Goal: Navigation & Orientation: Find specific page/section

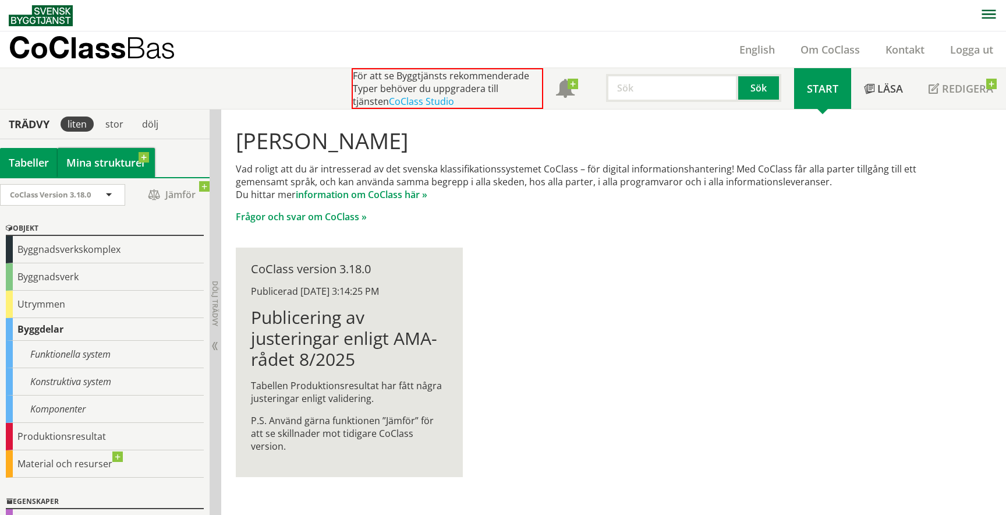
click at [88, 162] on link "Mina strukturer" at bounding box center [106, 162] width 97 height 29
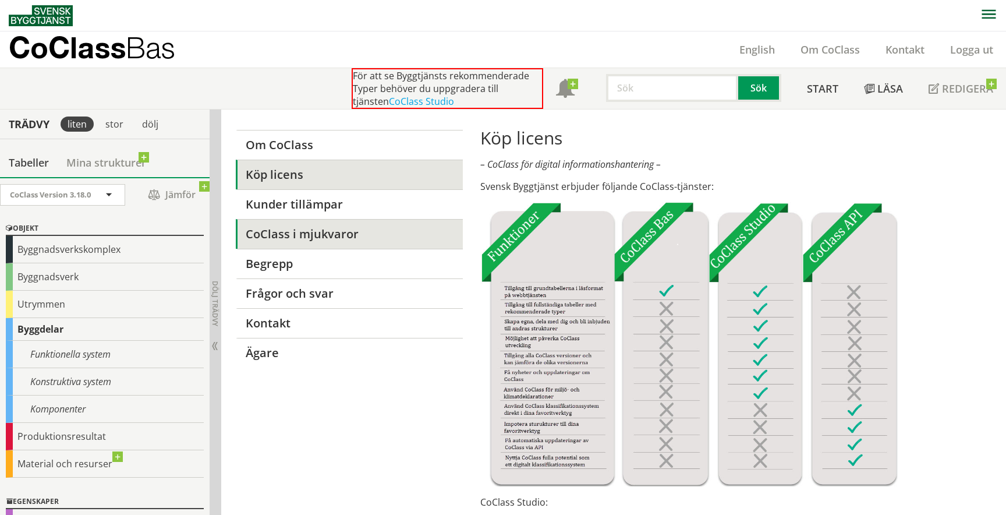
click at [333, 246] on link "CoClass i mjukvaror" at bounding box center [349, 234] width 227 height 30
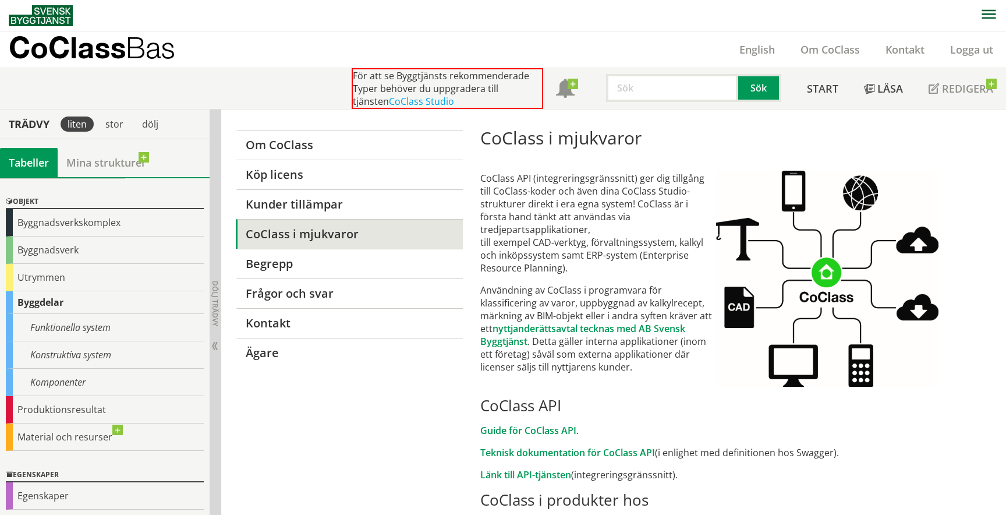
scroll to position [89, 0]
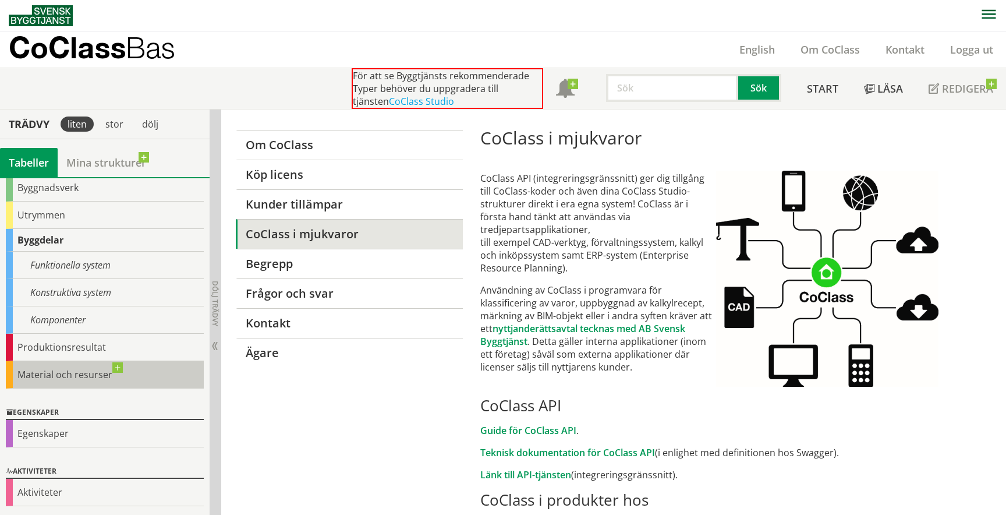
click at [83, 379] on div "Material och resurser" at bounding box center [105, 374] width 198 height 27
click at [121, 366] on div "Material och resurser" at bounding box center [105, 374] width 198 height 27
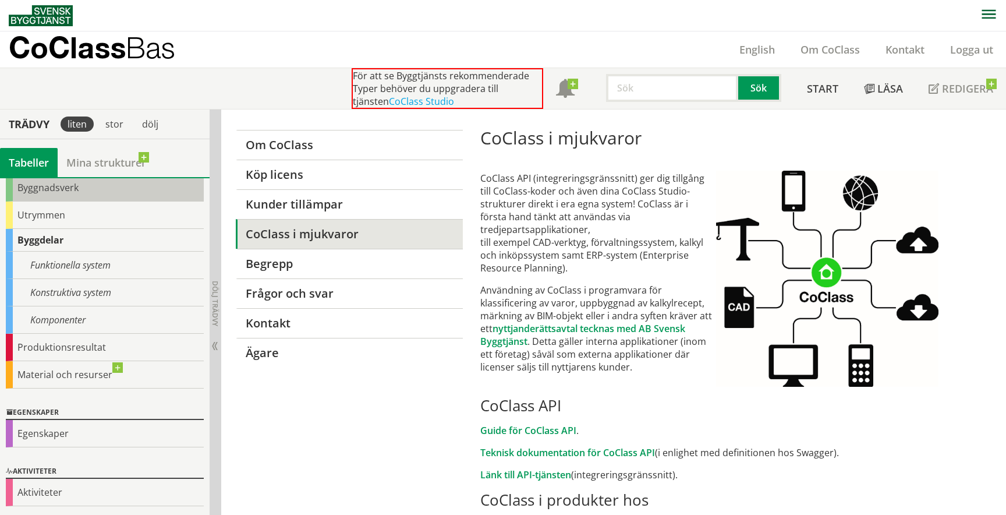
click at [71, 185] on div "Byggnadsverk" at bounding box center [105, 187] width 198 height 27
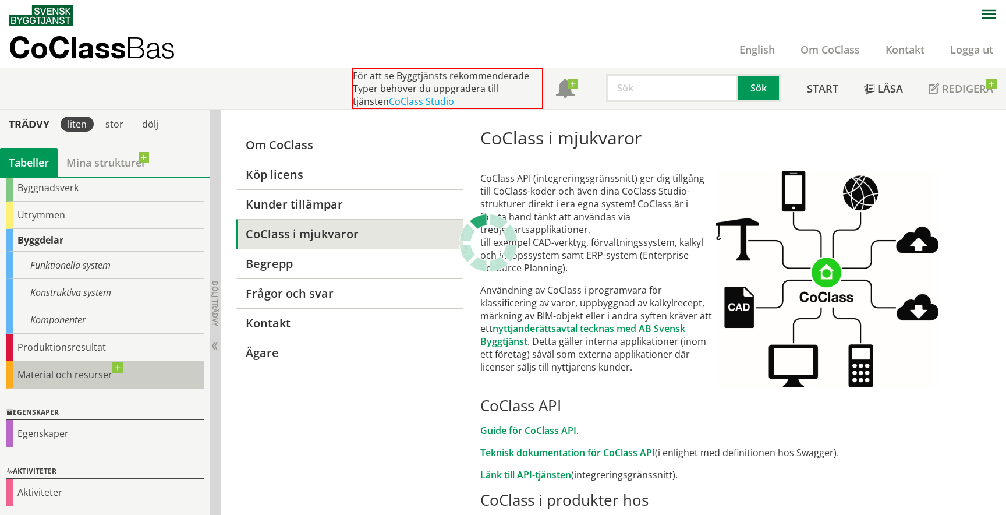
click at [70, 369] on div "Material och resurser" at bounding box center [105, 374] width 198 height 27
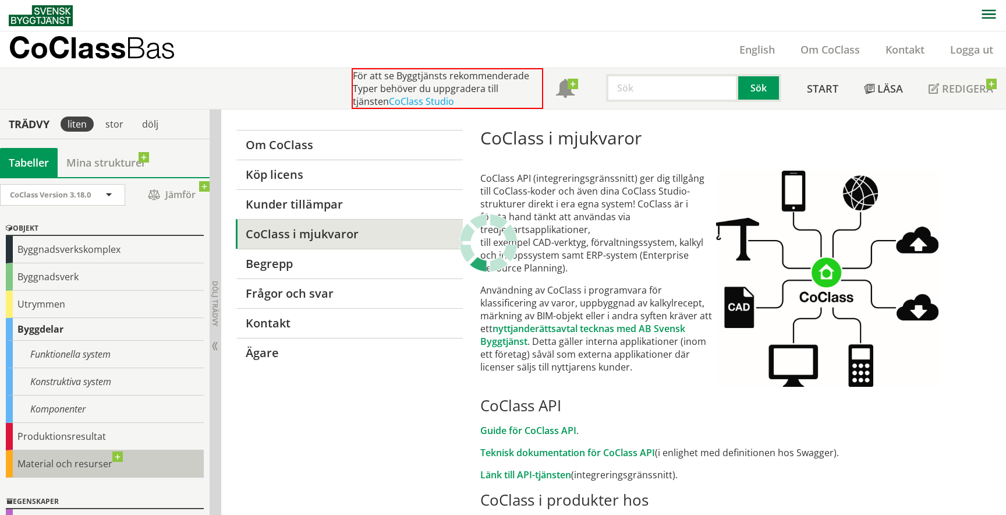
click at [75, 464] on div "Material och resurser" at bounding box center [105, 463] width 198 height 27
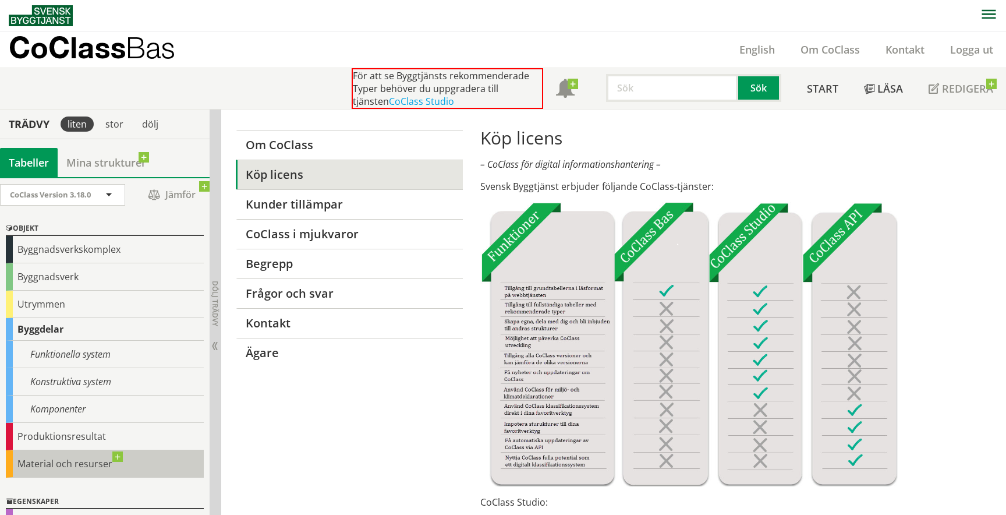
click at [47, 457] on div "Material och resurser" at bounding box center [105, 463] width 198 height 27
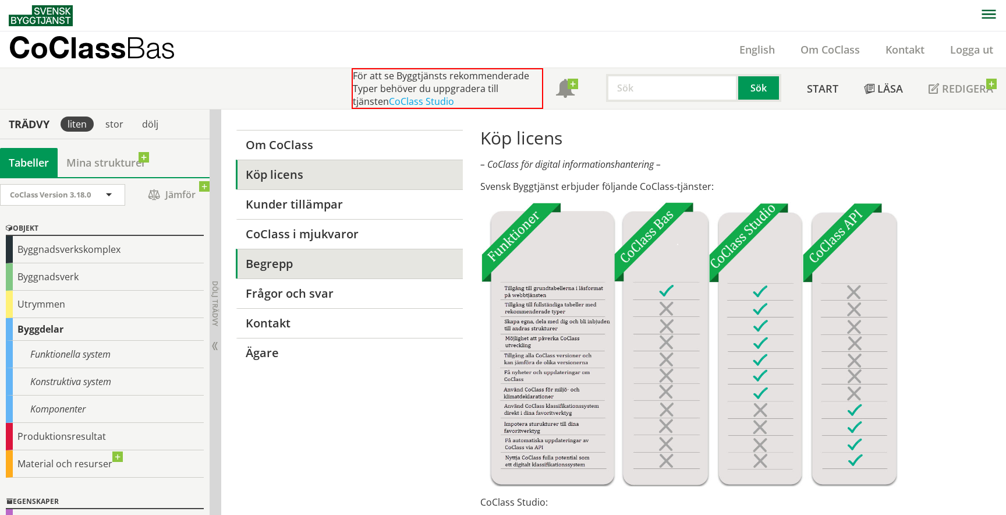
click at [310, 269] on link "Begrepp" at bounding box center [349, 264] width 227 height 30
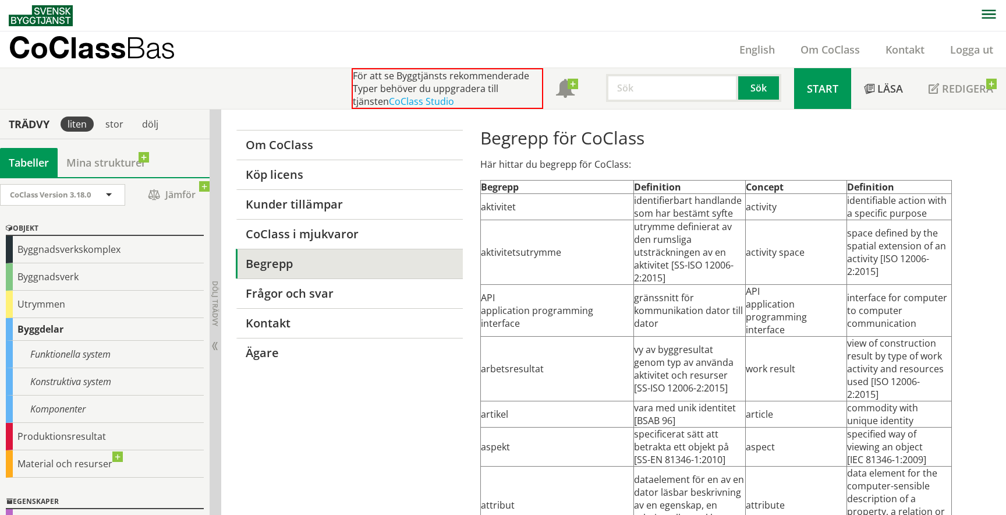
click at [828, 95] on span "Start" at bounding box center [822, 89] width 31 height 14
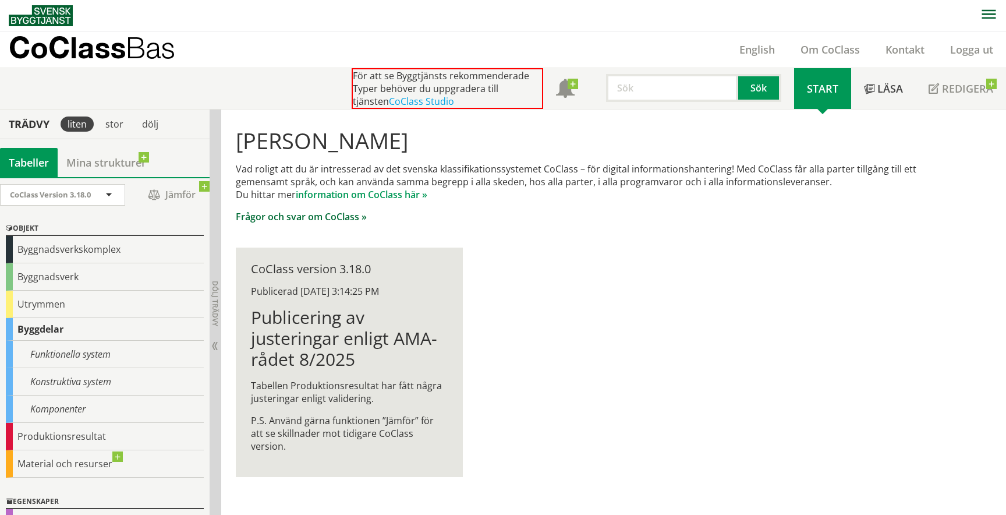
scroll to position [1, 0]
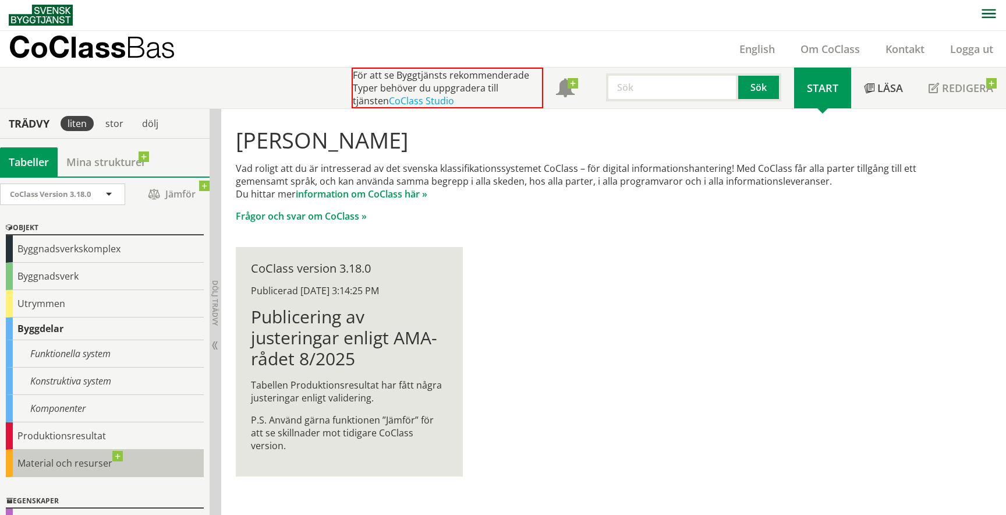
click at [69, 460] on div "Material och resurser" at bounding box center [105, 463] width 198 height 27
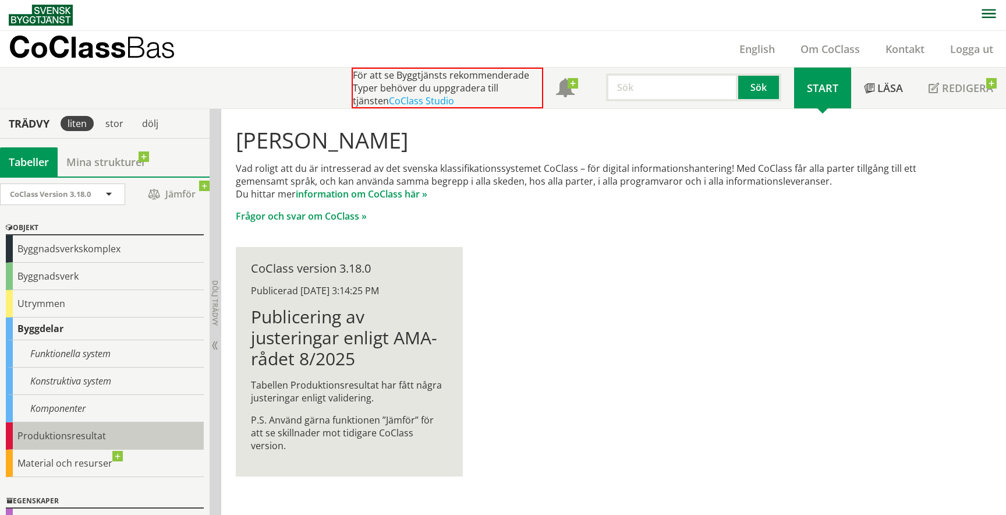
click at [67, 432] on div "Produktionsresultat" at bounding box center [105, 435] width 198 height 27
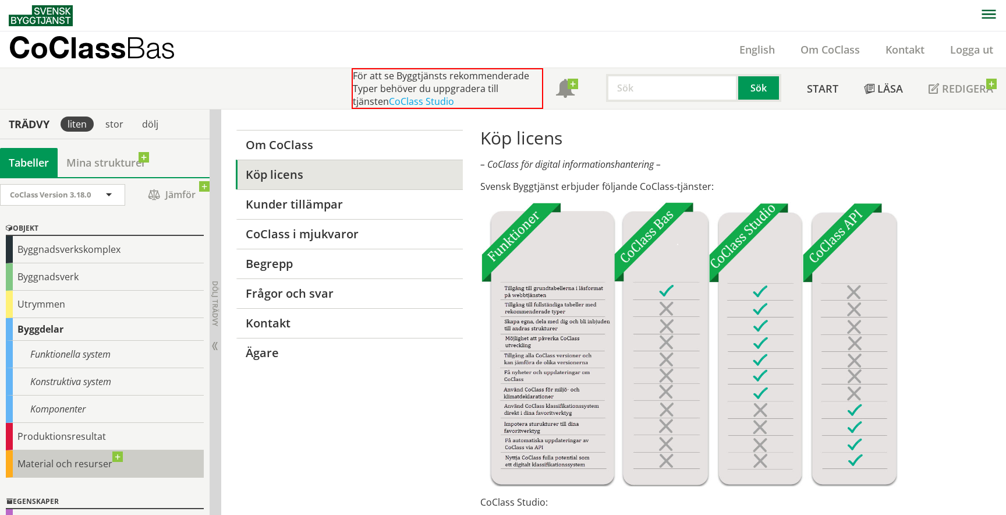
click at [69, 468] on div "Material och resurser" at bounding box center [105, 463] width 198 height 27
click at [119, 454] on div "Material och resurser" at bounding box center [105, 463] width 198 height 27
click at [65, 467] on div "Material och resurser" at bounding box center [105, 463] width 198 height 27
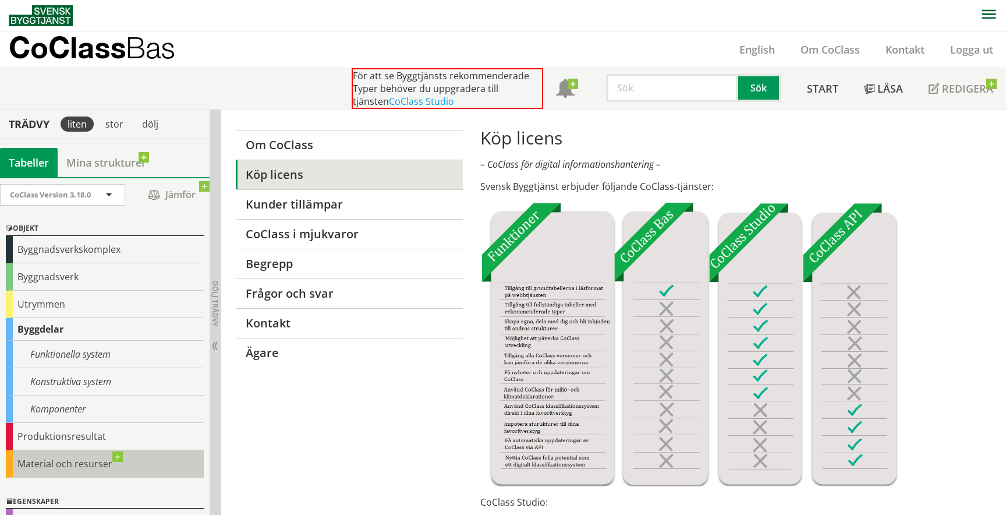
scroll to position [89, 0]
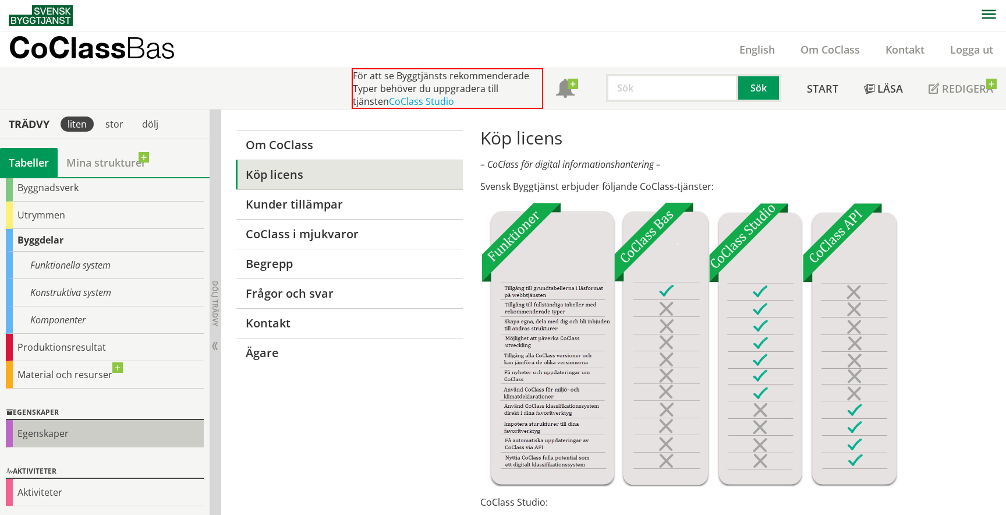
click at [86, 435] on div "Egenskaper" at bounding box center [105, 433] width 198 height 27
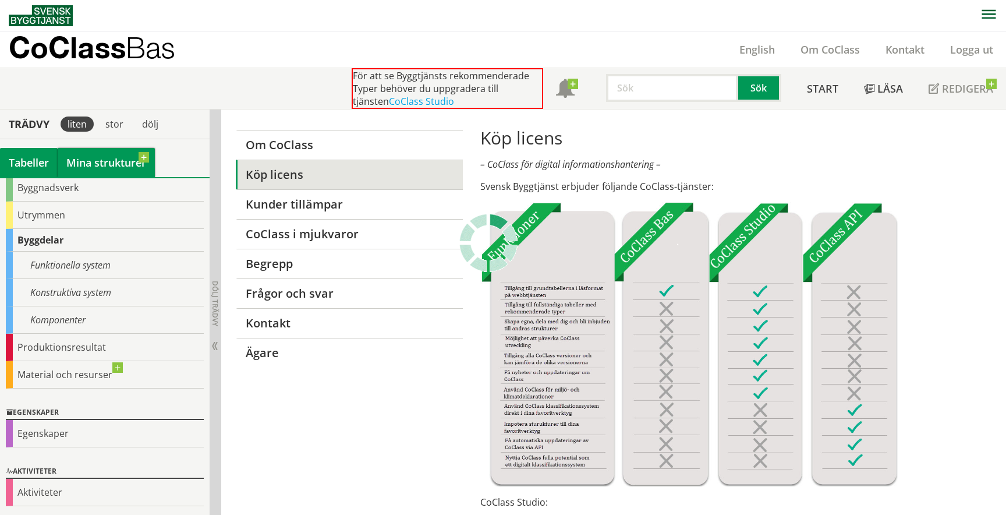
click at [109, 168] on link "Mina strukturer" at bounding box center [106, 162] width 97 height 29
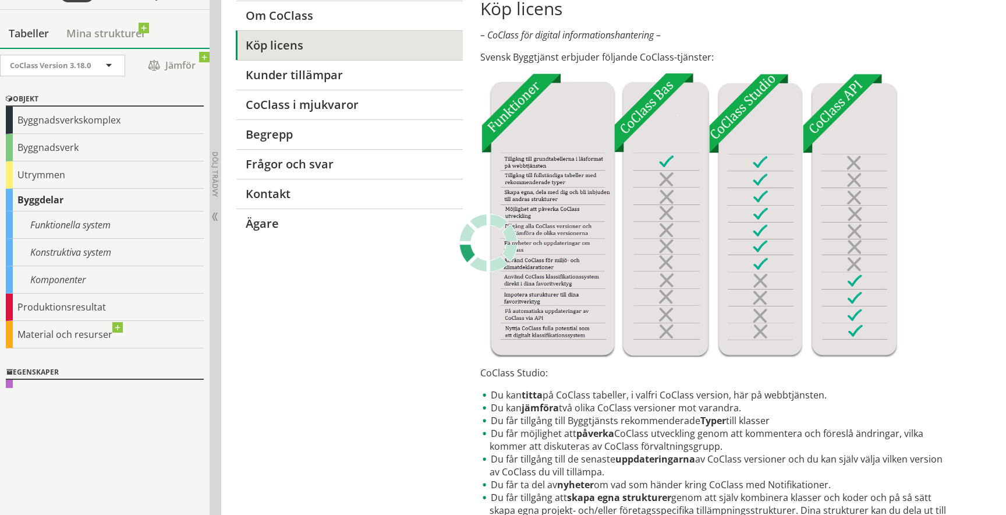
scroll to position [0, 0]
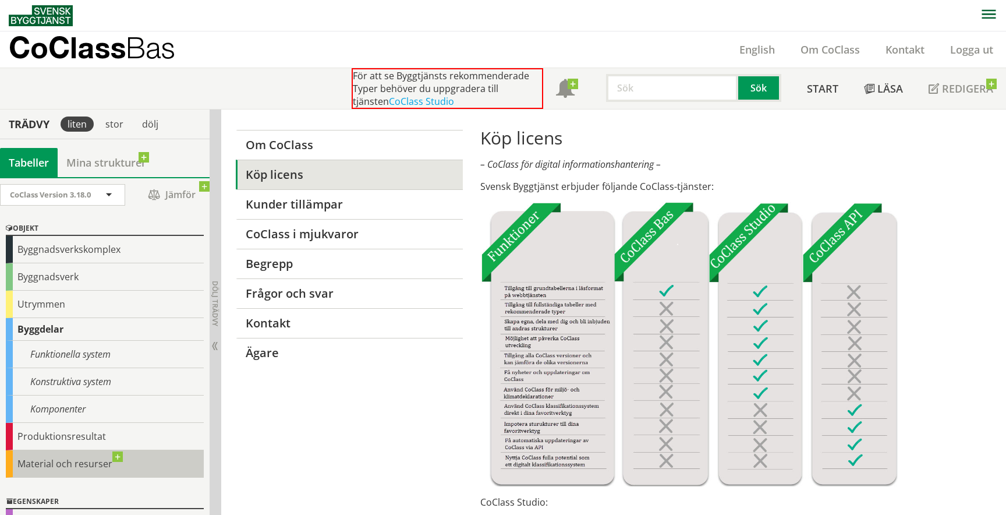
click at [75, 461] on div "Material och resurser" at bounding box center [105, 463] width 198 height 27
click at [116, 458] on div "Material och resurser" at bounding box center [105, 463] width 198 height 27
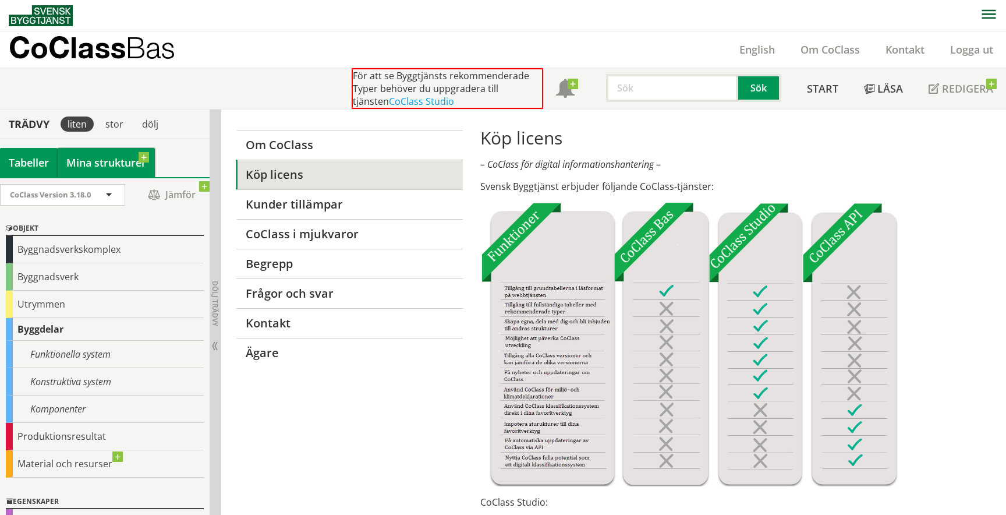
click at [128, 167] on link "Mina strukturer" at bounding box center [106, 162] width 97 height 29
